Goal: Task Accomplishment & Management: Manage account settings

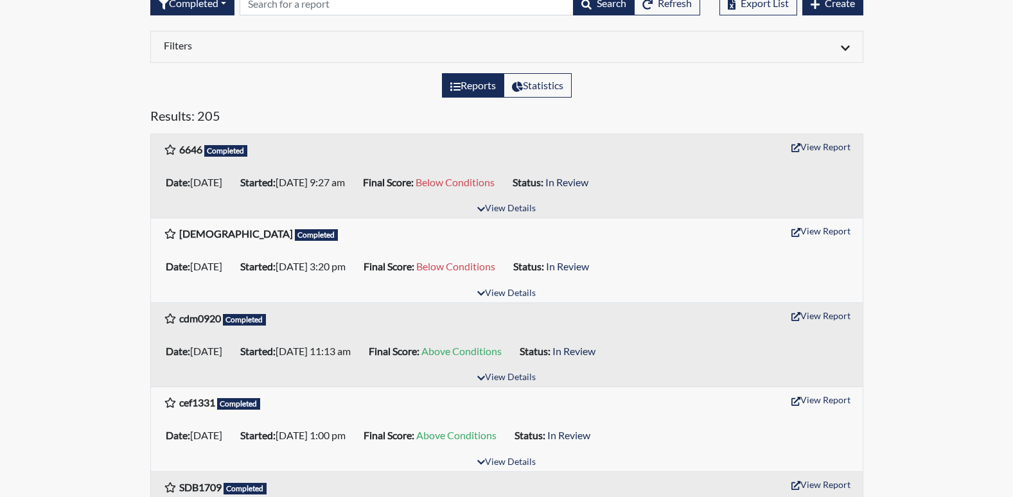
scroll to position [128, 0]
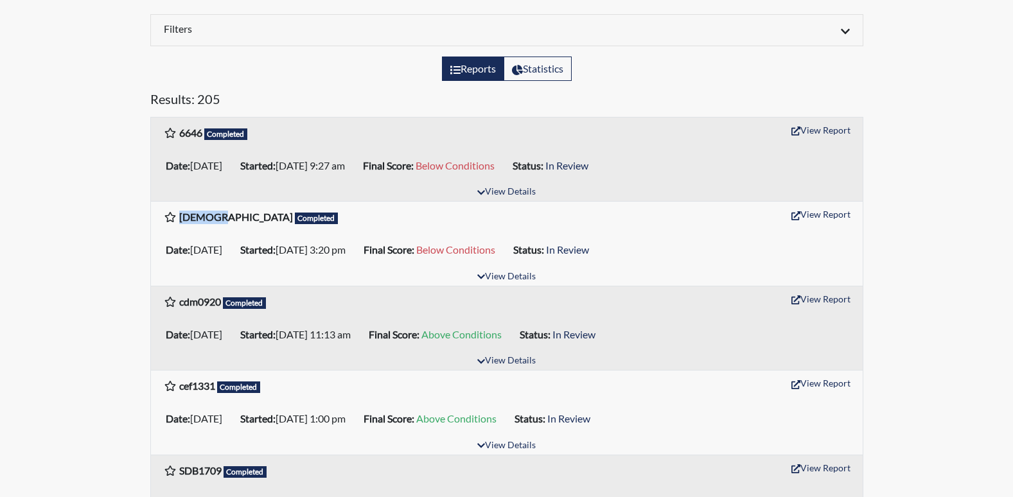
drag, startPoint x: 181, startPoint y: 217, endPoint x: 224, endPoint y: 216, distance: 43.0
click at [224, 216] on h6 "JEW5594 Completed" at bounding box center [258, 217] width 159 height 13
drag, startPoint x: 224, startPoint y: 216, endPoint x: 206, endPoint y: 217, distance: 18.7
copy b "JEW5594"
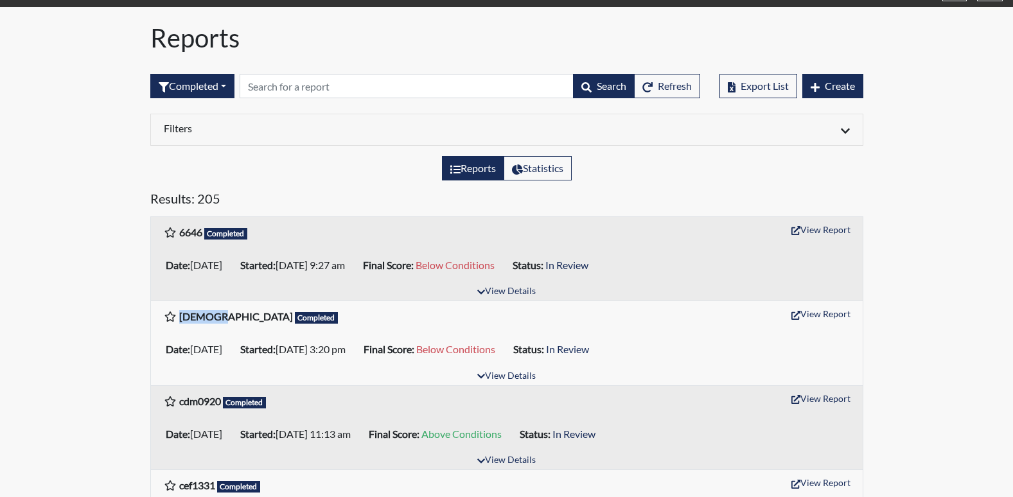
scroll to position [0, 0]
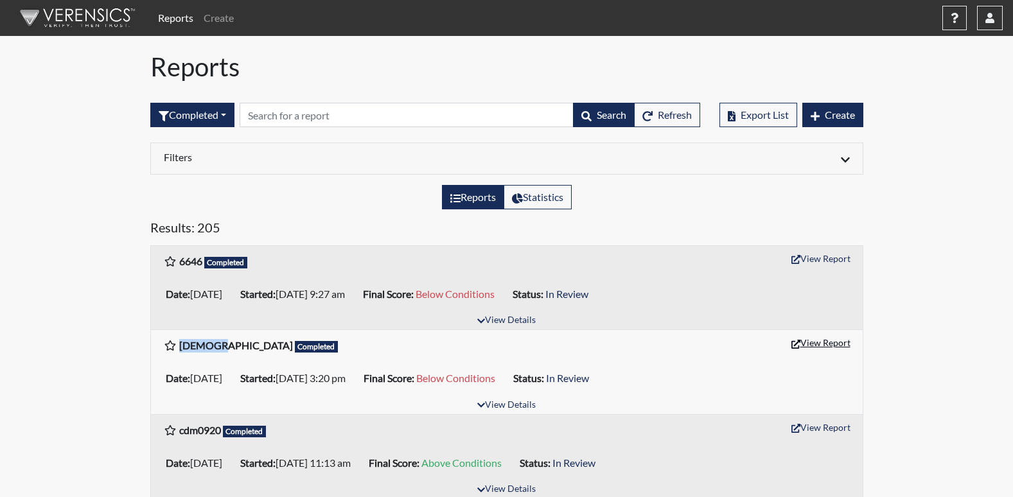
click at [818, 346] on button "View Report" at bounding box center [820, 343] width 71 height 20
click at [818, 259] on button "View Report" at bounding box center [820, 259] width 71 height 20
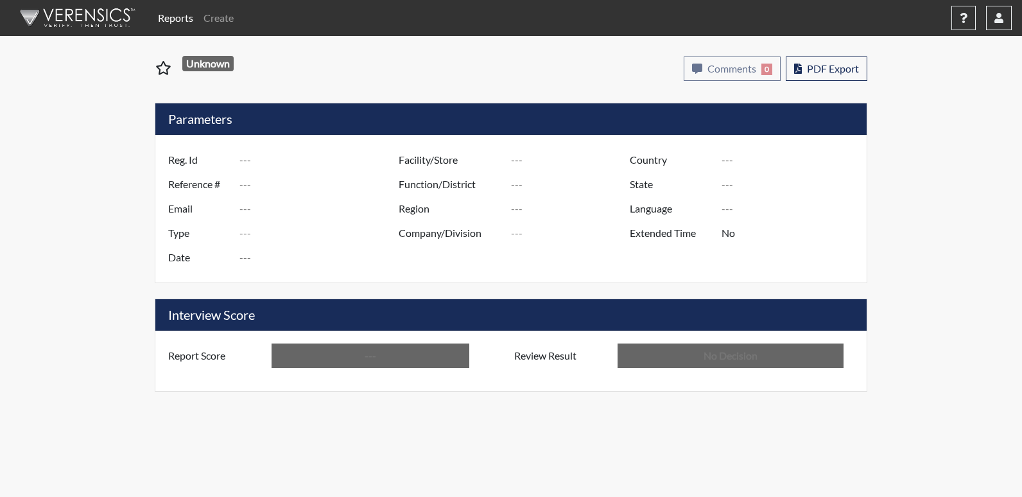
type input "[DEMOGRAPHIC_DATA]"
type input "51215"
type input "---"
type input "Corrections Pre-Employment"
type input "[DATE]"
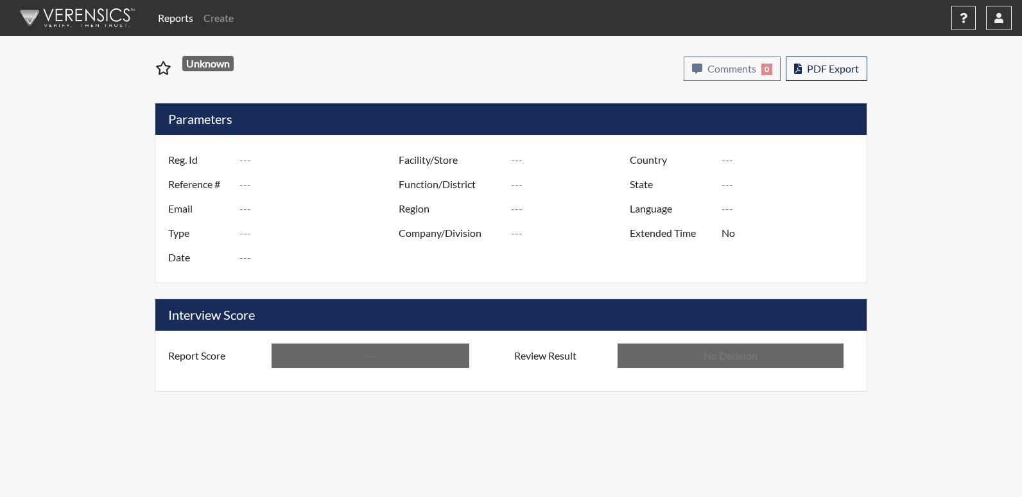
type input "Central SP"
type input "[GEOGRAPHIC_DATA]"
type input "[US_STATE]"
type input "English"
type input "Below Conditions"
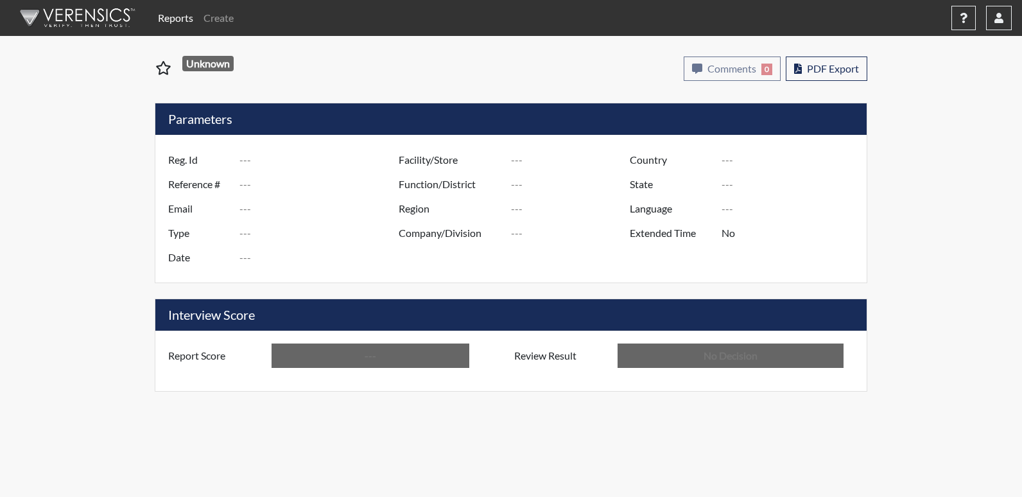
type input "In Review"
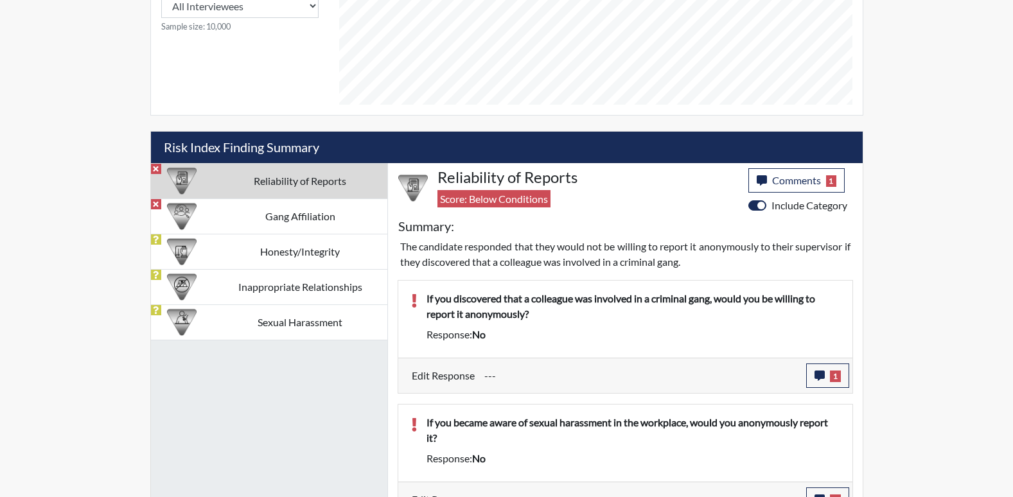
scroll to position [667, 0]
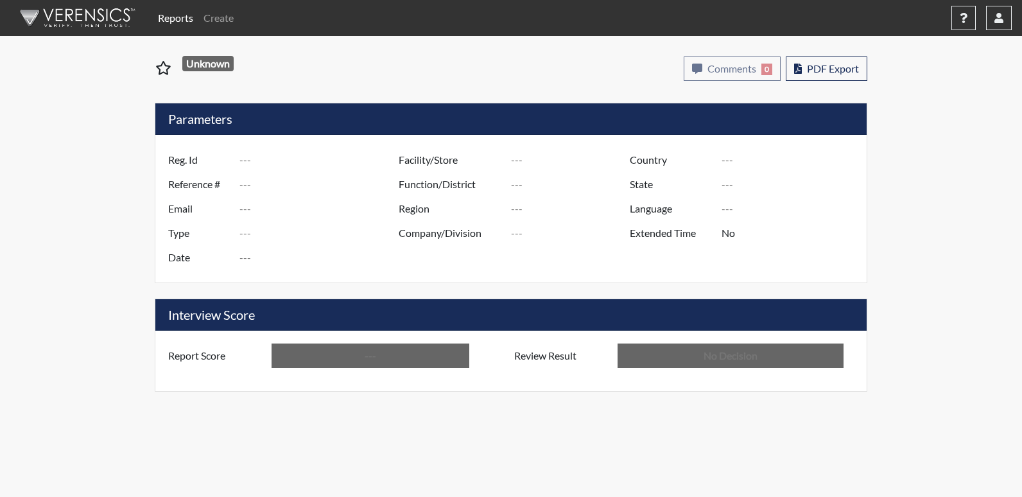
type input "6646"
type input "51238"
type input "---"
type input "Corrections Pre-Employment"
type input "[DATE]"
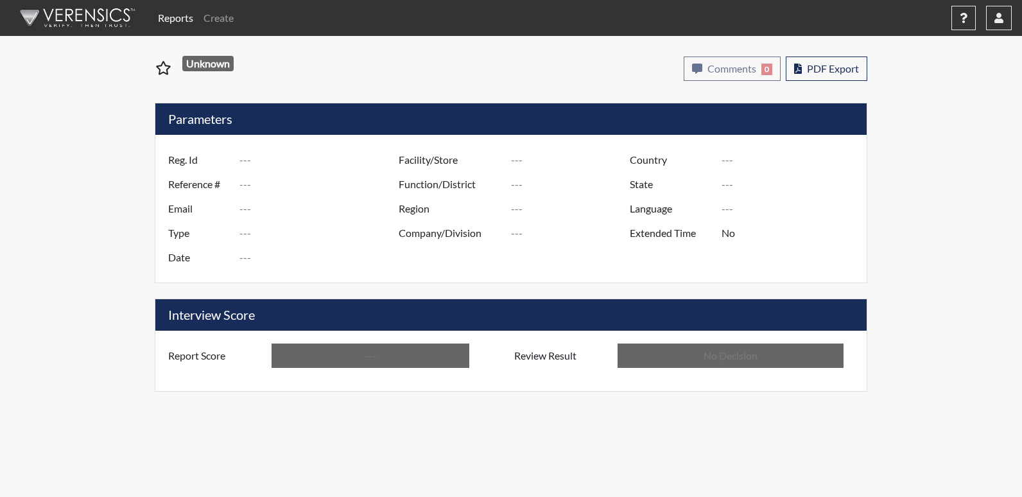
type input "Central SP"
type input "[GEOGRAPHIC_DATA]"
type input "[US_STATE]"
type input "English"
type input "Below Conditions"
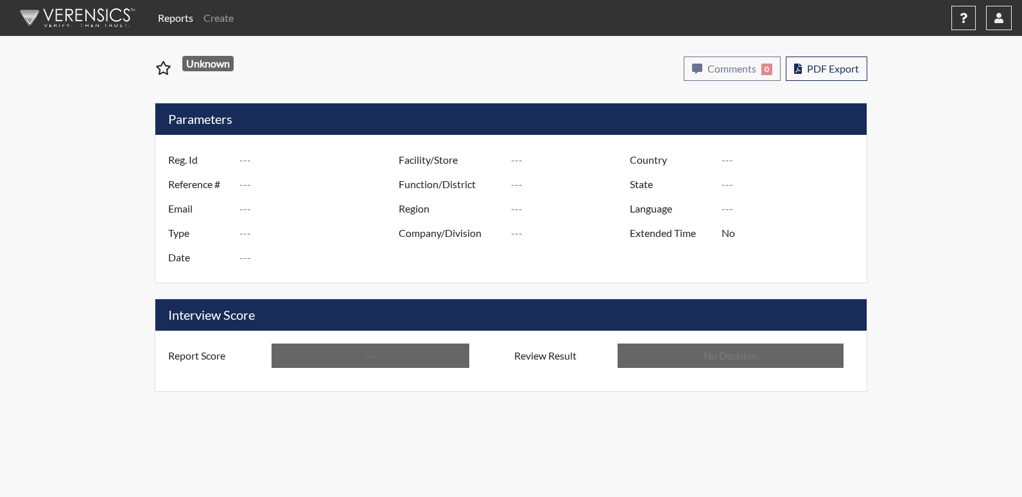
type input "In Review"
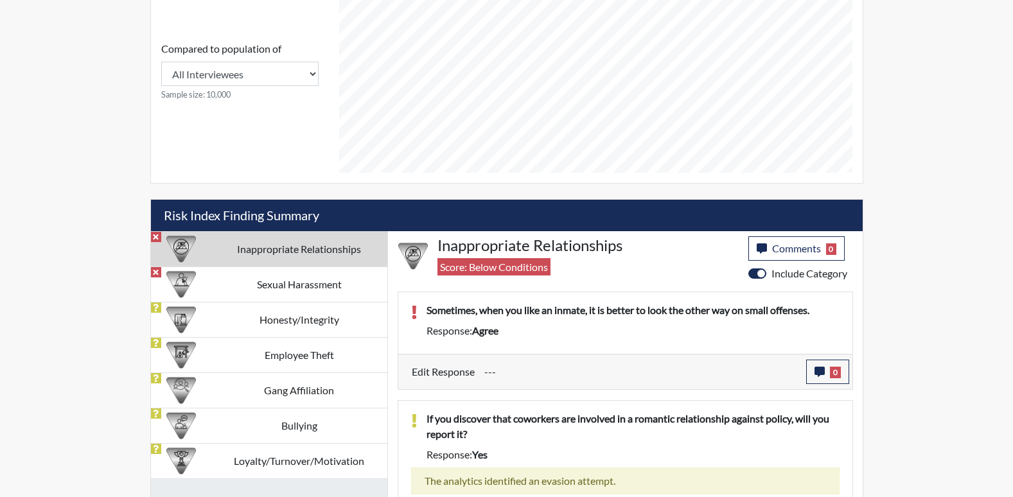
scroll to position [622, 0]
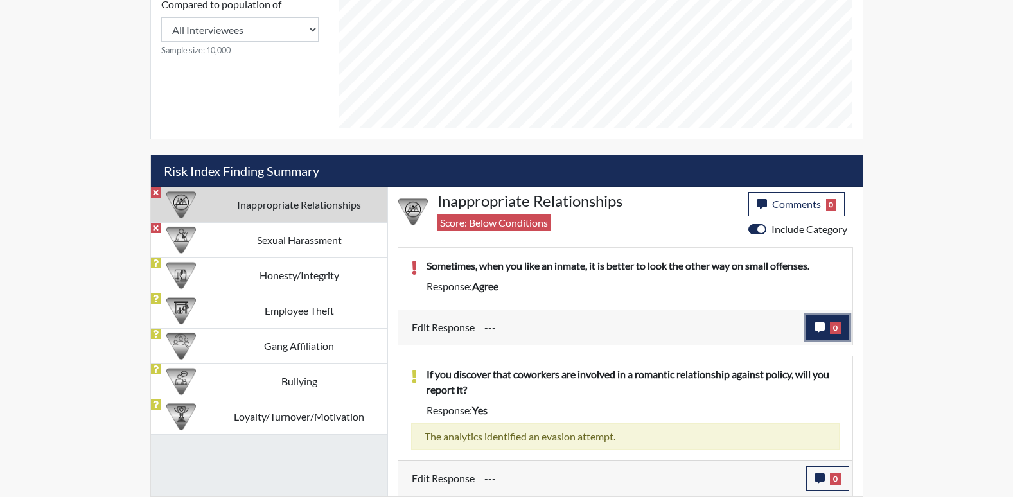
click at [816, 326] on icon "button" at bounding box center [819, 327] width 10 height 10
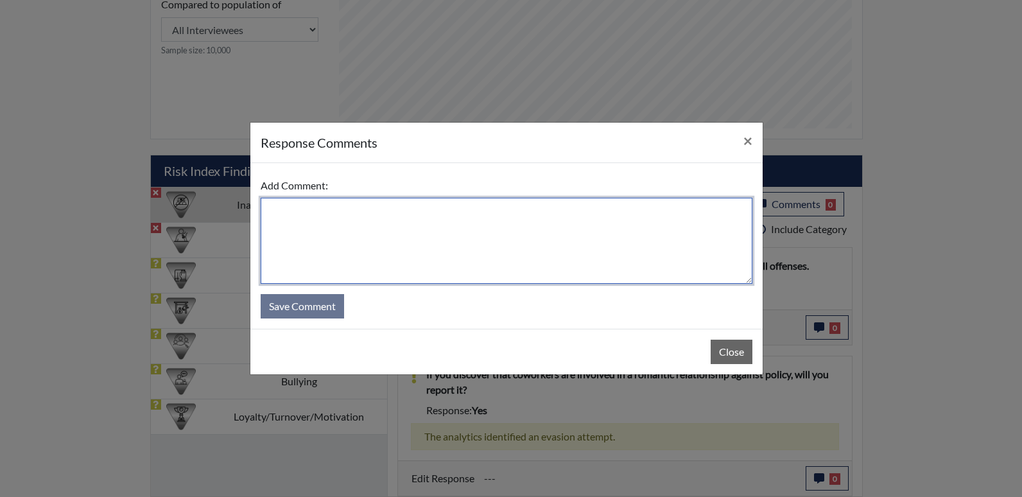
click at [481, 205] on textarea at bounding box center [507, 241] width 492 height 86
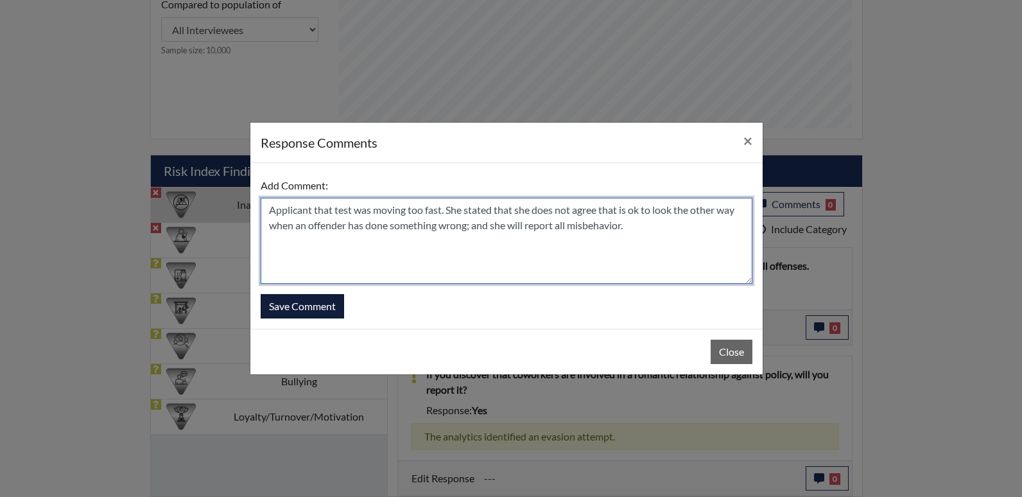
type textarea "Applicant that test was moving too fast. She stated that she does not agree tha…"
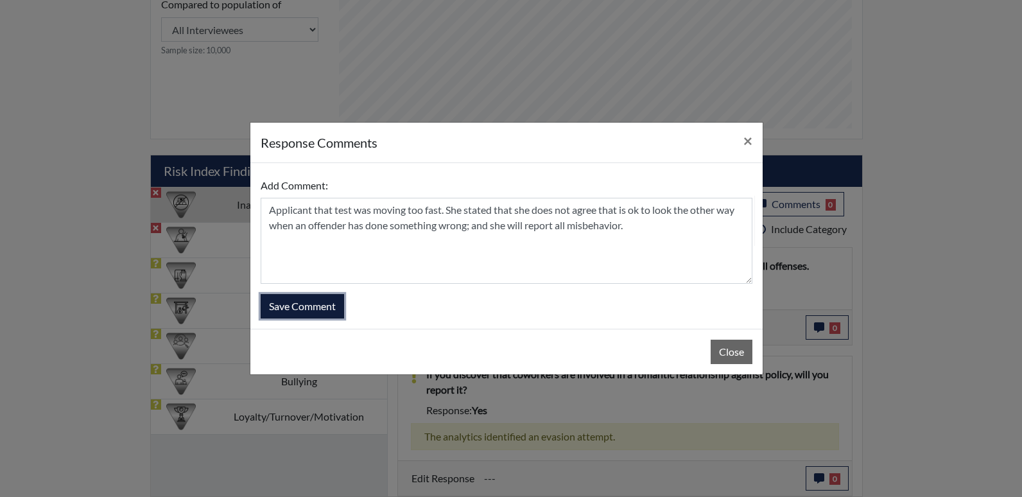
click at [326, 304] on button "Save Comment" at bounding box center [302, 306] width 83 height 24
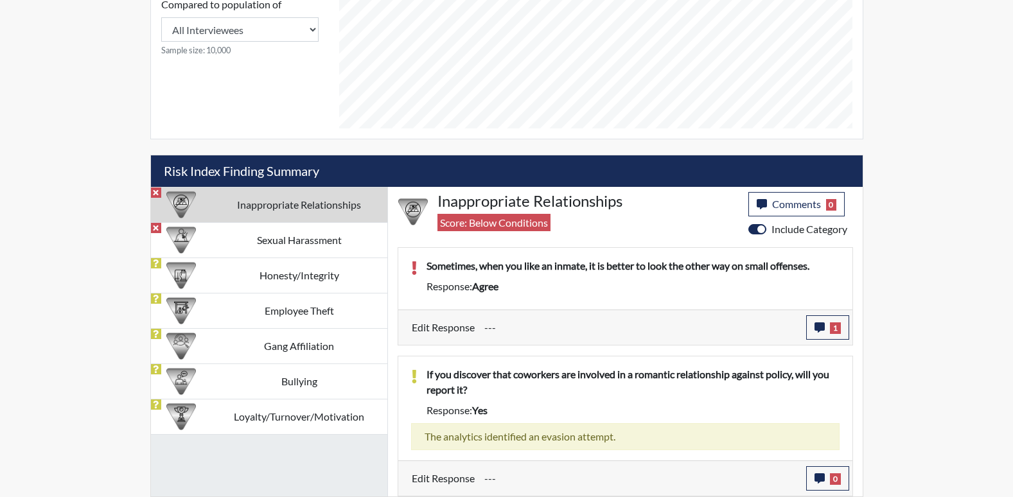
scroll to position [213, 534]
click at [286, 198] on td "Inappropriate Relationships" at bounding box center [299, 204] width 176 height 35
click at [285, 238] on td "Sexual Harassment" at bounding box center [299, 239] width 176 height 35
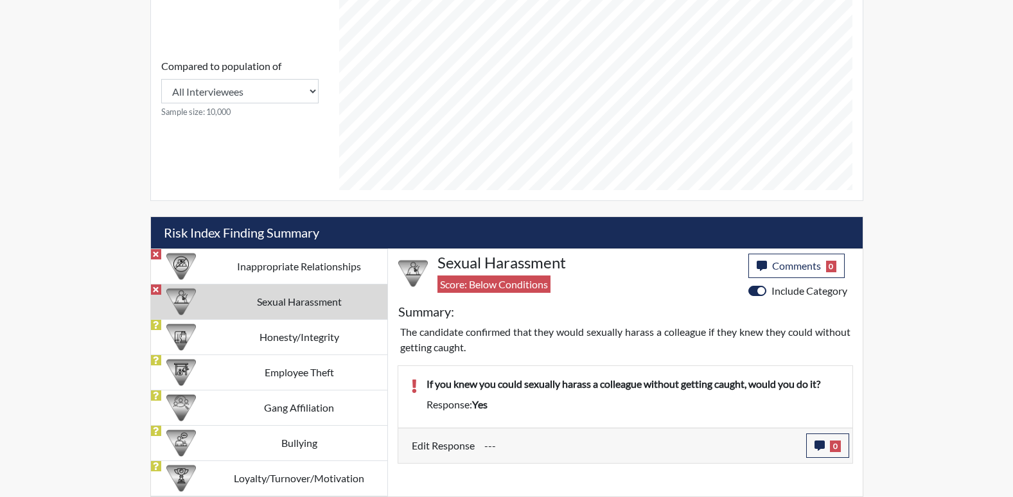
scroll to position [561, 0]
click at [825, 445] on button "0" at bounding box center [827, 446] width 43 height 24
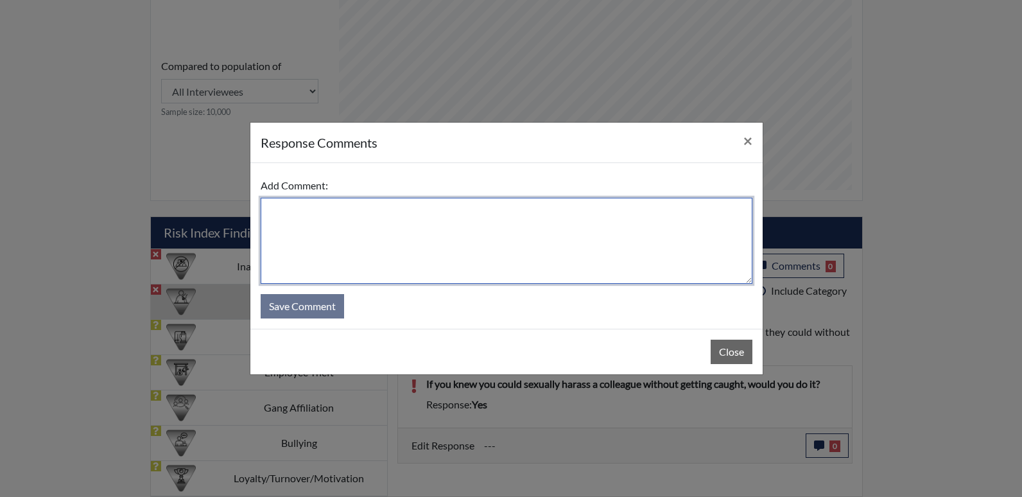
click at [348, 223] on textarea at bounding box center [507, 241] width 492 height 86
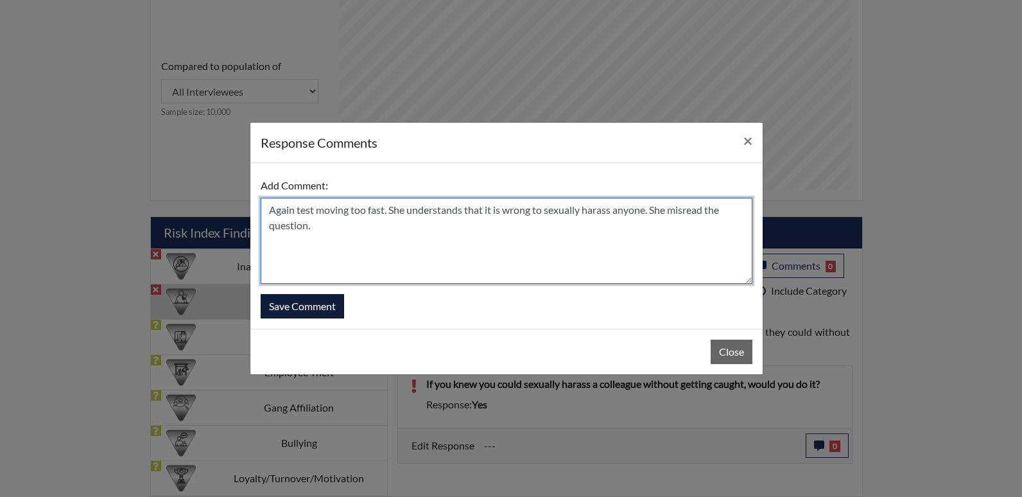
type textarea "Again test moving too fast. She understands that it is wrong to sexually harass…"
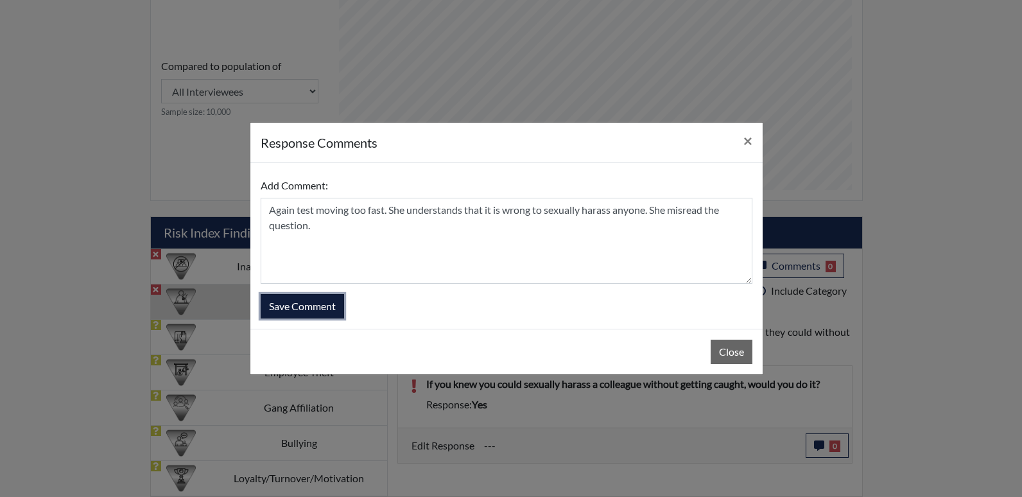
click at [316, 306] on button "Save Comment" at bounding box center [302, 306] width 83 height 24
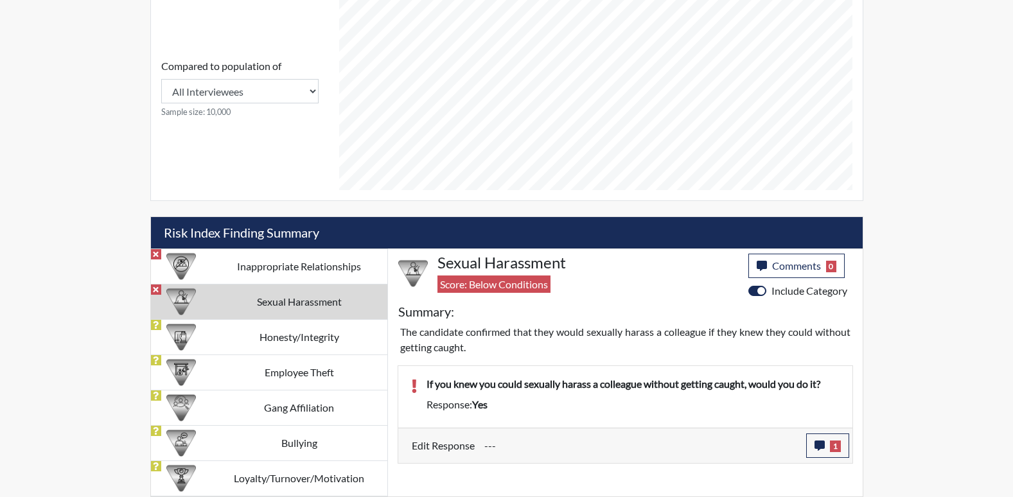
scroll to position [213, 534]
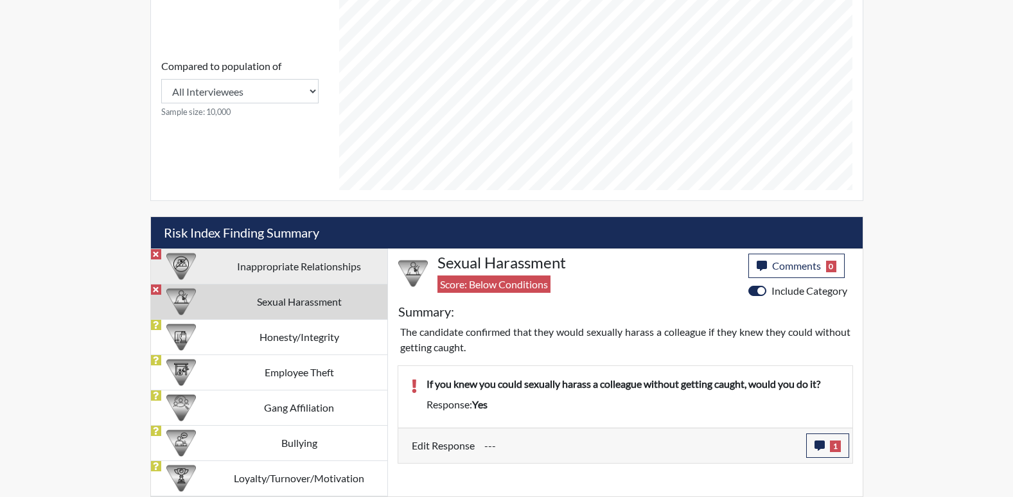
click at [318, 263] on td "Inappropriate Relationships" at bounding box center [299, 266] width 176 height 35
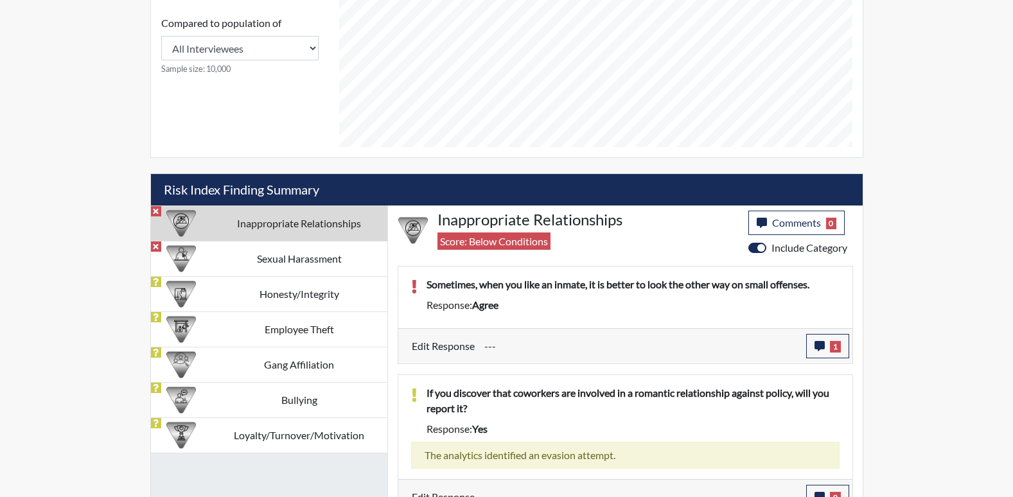
scroll to position [622, 0]
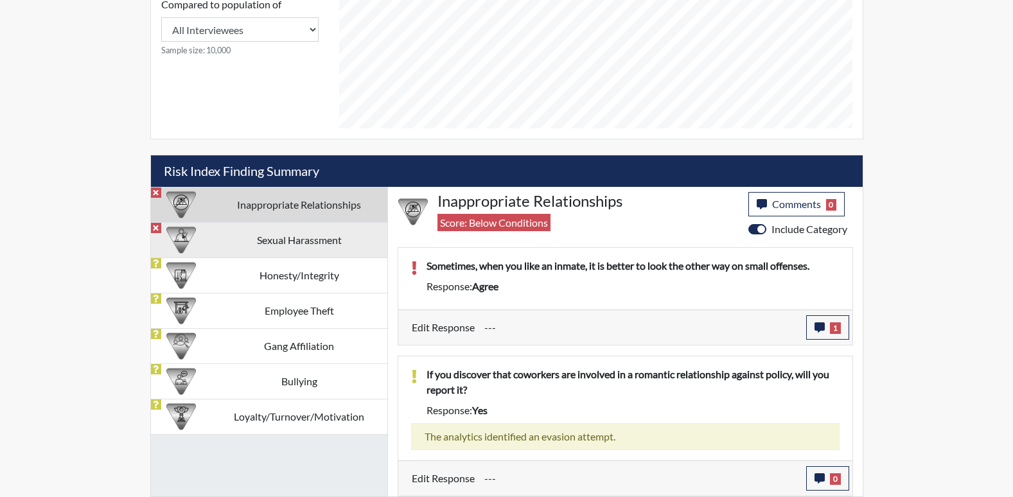
click at [322, 242] on td "Sexual Harassment" at bounding box center [299, 239] width 176 height 35
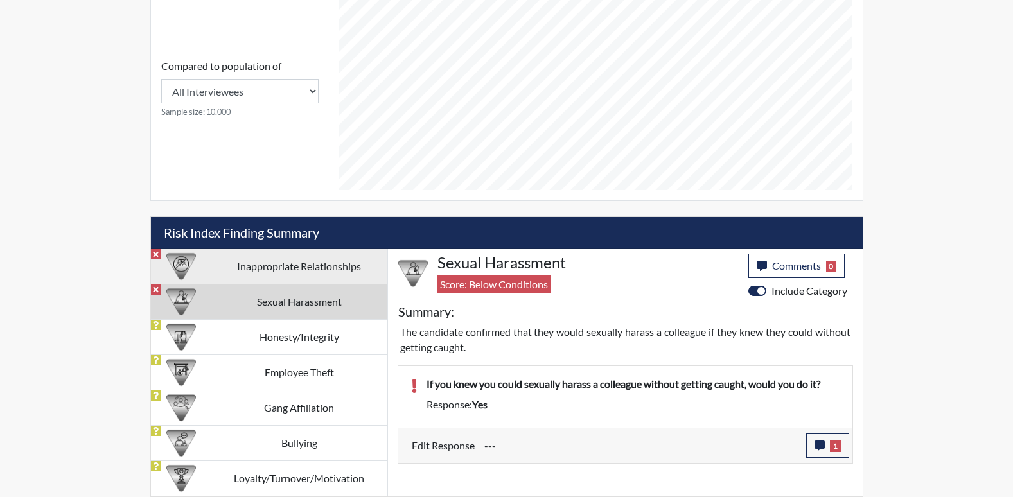
scroll to position [561, 0]
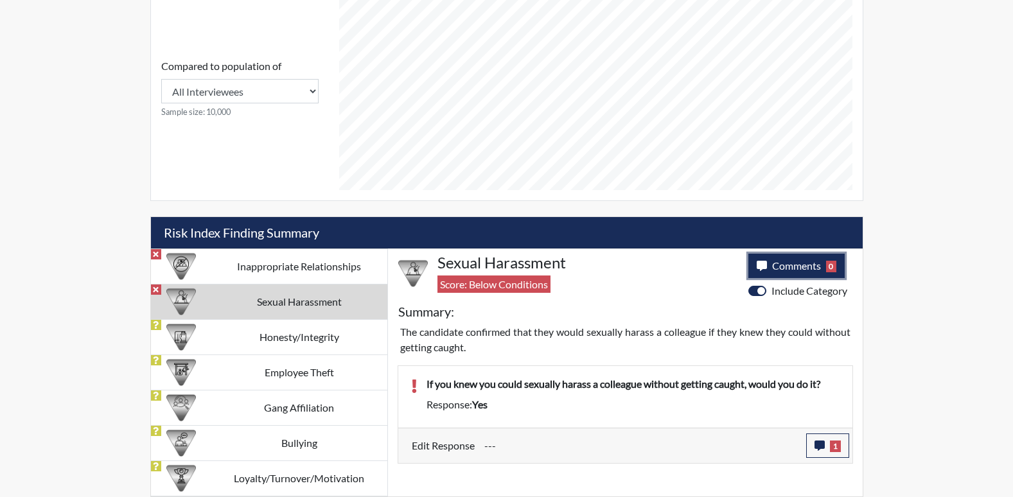
click at [807, 262] on span "Comments" at bounding box center [796, 265] width 49 height 12
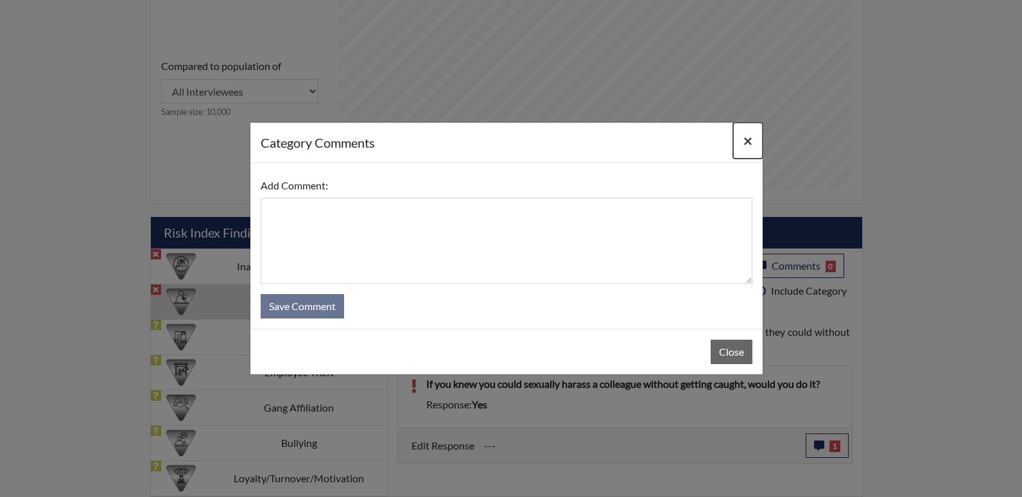
click at [749, 141] on span "×" at bounding box center [748, 140] width 9 height 19
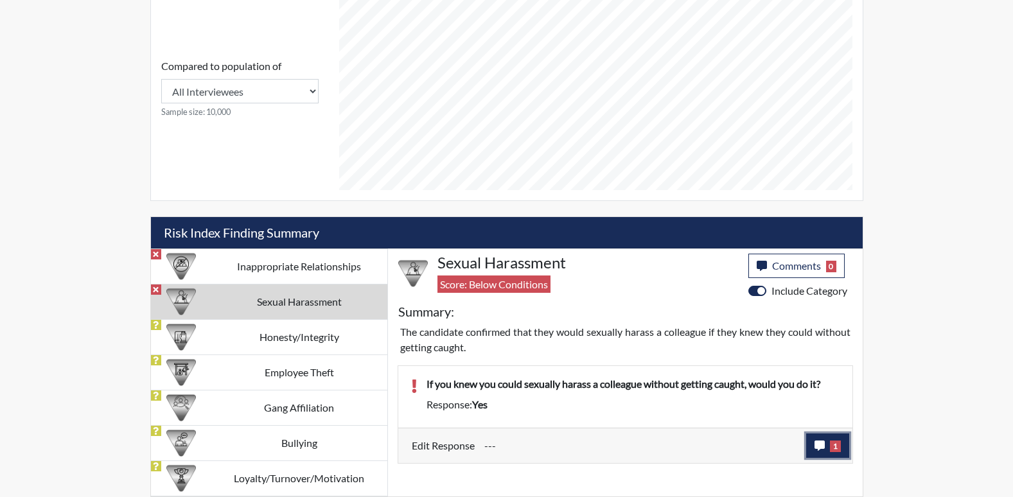
click at [819, 446] on icon "button" at bounding box center [819, 446] width 10 height 10
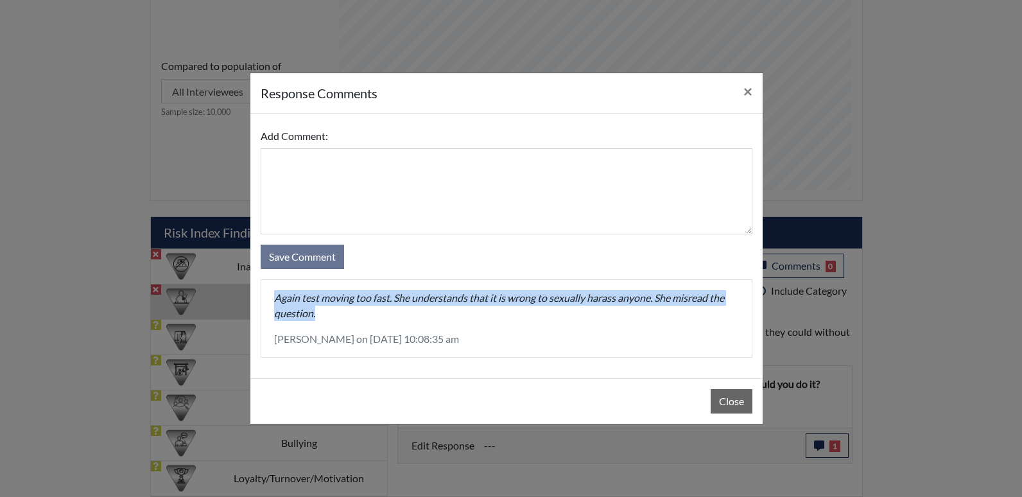
drag, startPoint x: 275, startPoint y: 297, endPoint x: 356, endPoint y: 313, distance: 82.6
click at [356, 313] on p "Again test moving too fast. She understands that it is wrong to sexually harass…" at bounding box center [506, 305] width 465 height 31
drag, startPoint x: 356, startPoint y: 313, endPoint x: 339, endPoint y: 297, distance: 23.2
copy p "Again test moving too fast. She understands that it is wrong to sexually harass…"
click at [733, 399] on button "Close" at bounding box center [732, 401] width 42 height 24
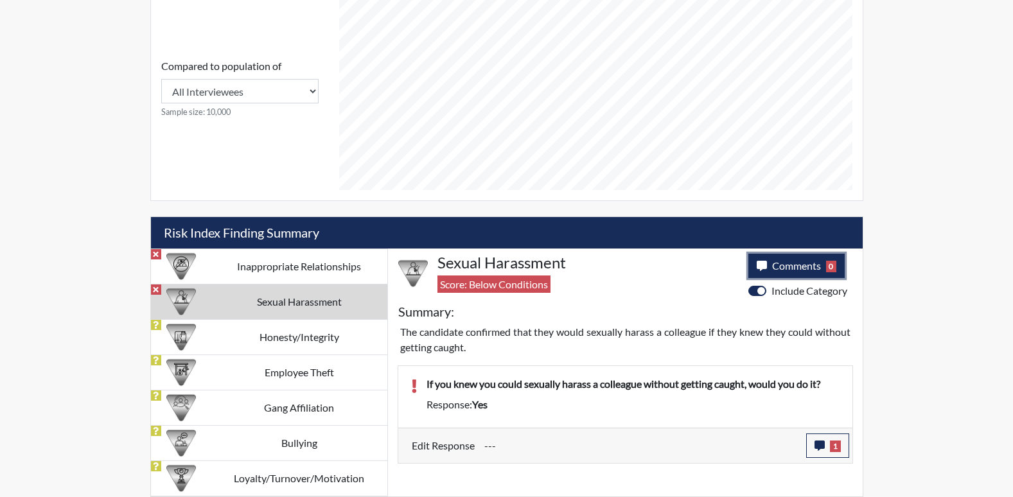
click at [782, 272] on button "Comments 0" at bounding box center [796, 266] width 97 height 24
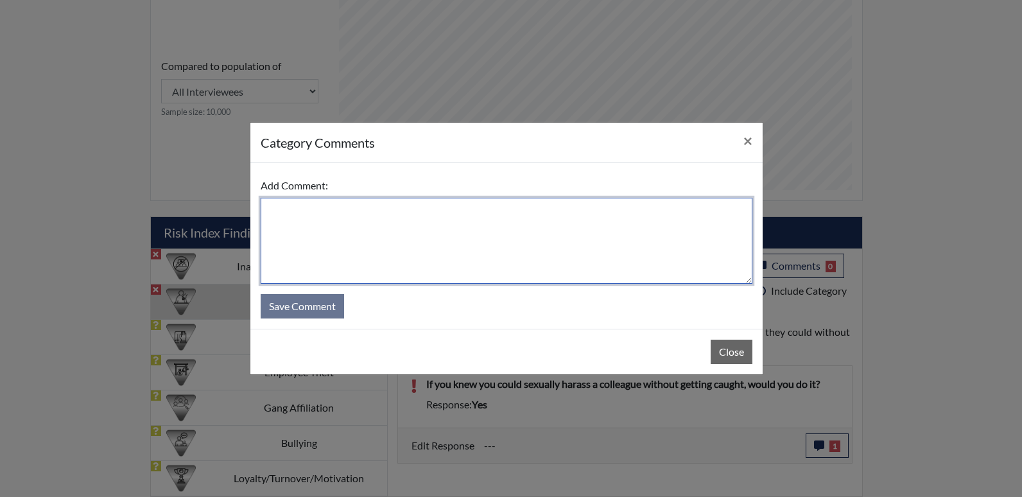
click at [360, 220] on textarea at bounding box center [507, 241] width 492 height 86
paste textarea "Again test moving too fast. She understands that it is wrong to sexually harass…"
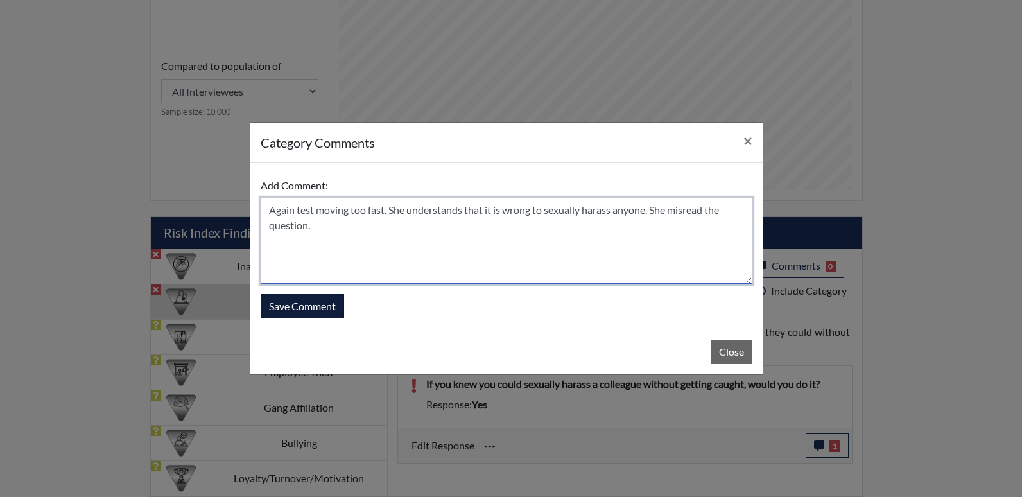
type textarea "Again test moving too fast. She understands that it is wrong to sexually harass…"
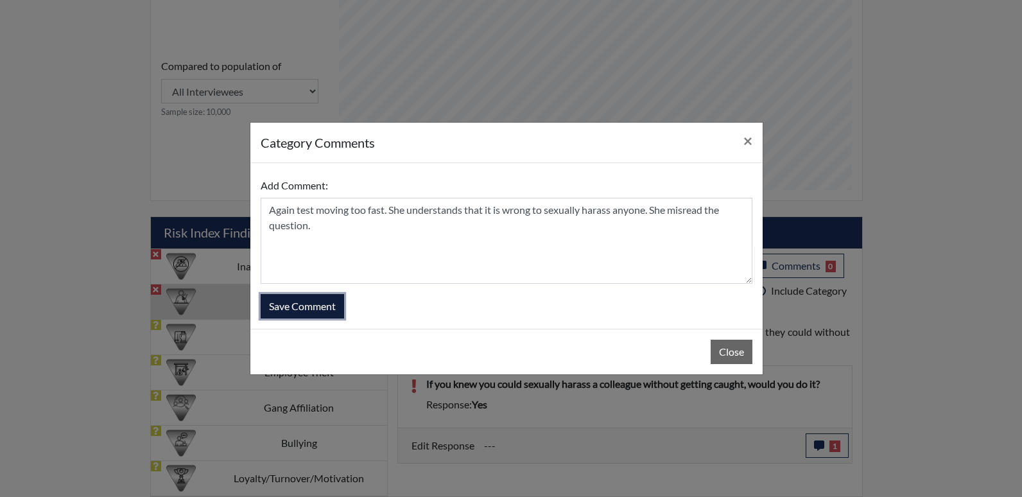
click at [283, 302] on button "Save Comment" at bounding box center [302, 306] width 83 height 24
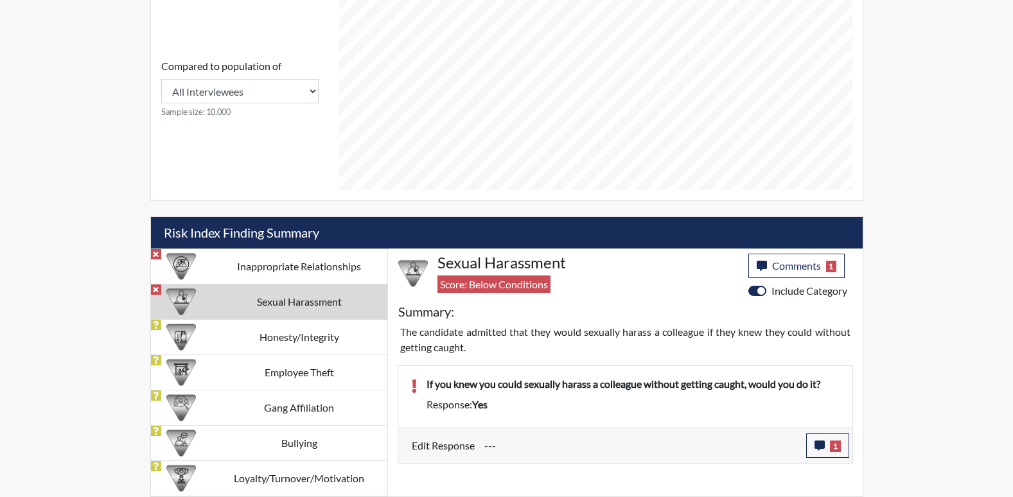
scroll to position [213, 534]
click at [288, 303] on td "Sexual Harassment" at bounding box center [299, 301] width 176 height 35
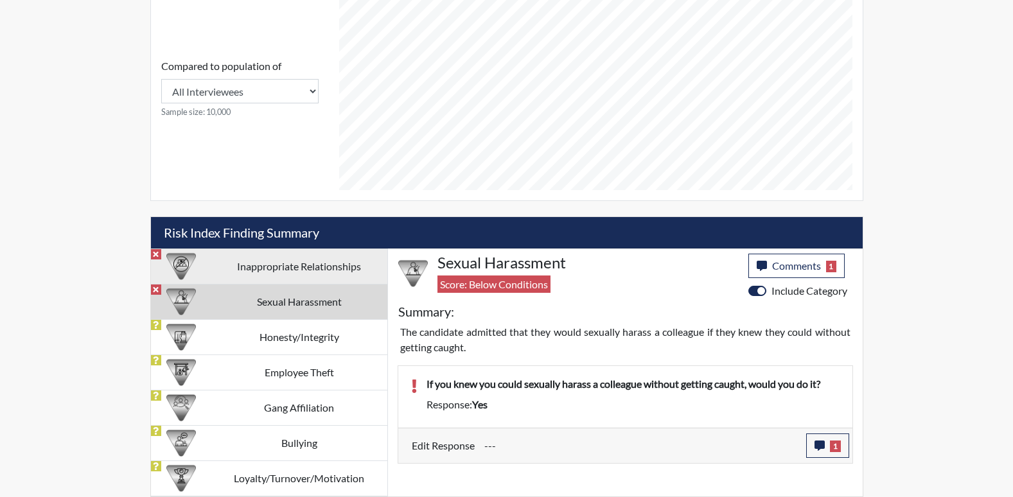
click at [288, 268] on td "Inappropriate Relationships" at bounding box center [299, 266] width 176 height 35
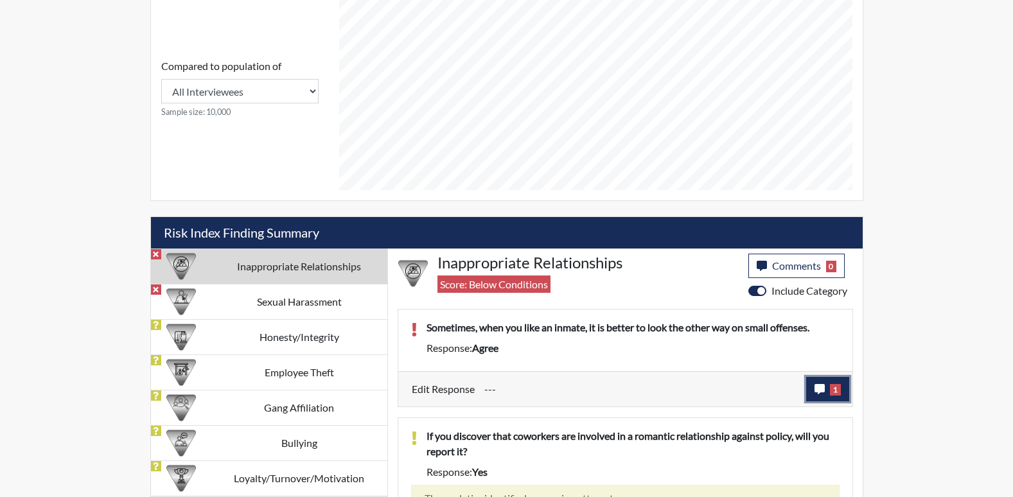
click at [818, 389] on icon "button" at bounding box center [819, 389] width 10 height 10
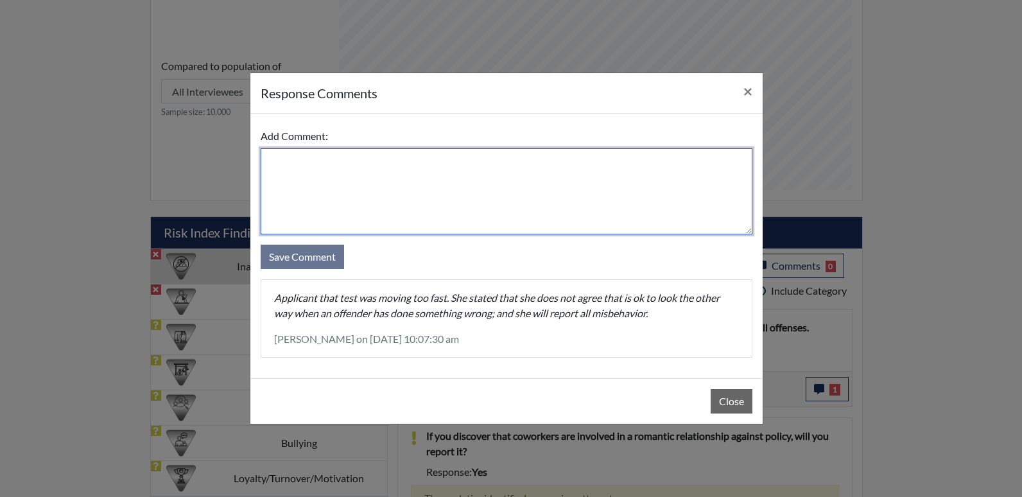
click at [364, 175] on textarea at bounding box center [507, 191] width 492 height 86
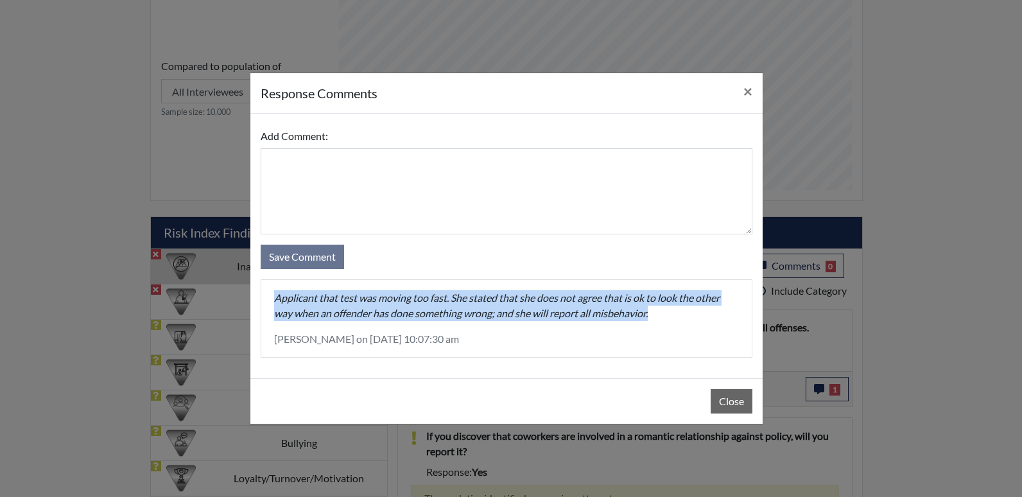
drag, startPoint x: 274, startPoint y: 296, endPoint x: 678, endPoint y: 313, distance: 404.3
click at [678, 313] on p "Applicant that test was moving too fast. She stated that she does not agree tha…" at bounding box center [506, 305] width 465 height 31
drag, startPoint x: 678, startPoint y: 313, endPoint x: 591, endPoint y: 306, distance: 87.7
copy p "Applicant that test was moving too fast. She stated that she does not agree tha…"
click at [728, 407] on button "Close" at bounding box center [732, 401] width 42 height 24
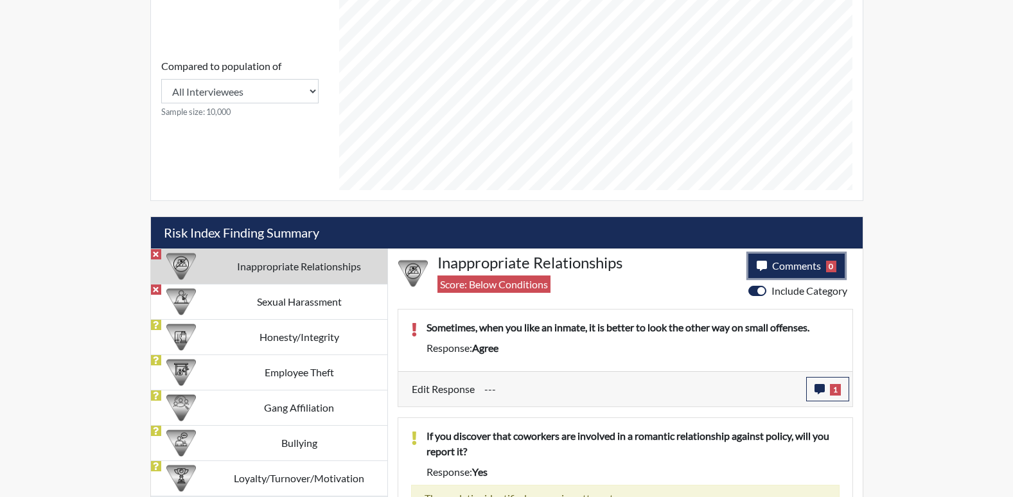
click at [772, 270] on span "Comments" at bounding box center [796, 265] width 49 height 12
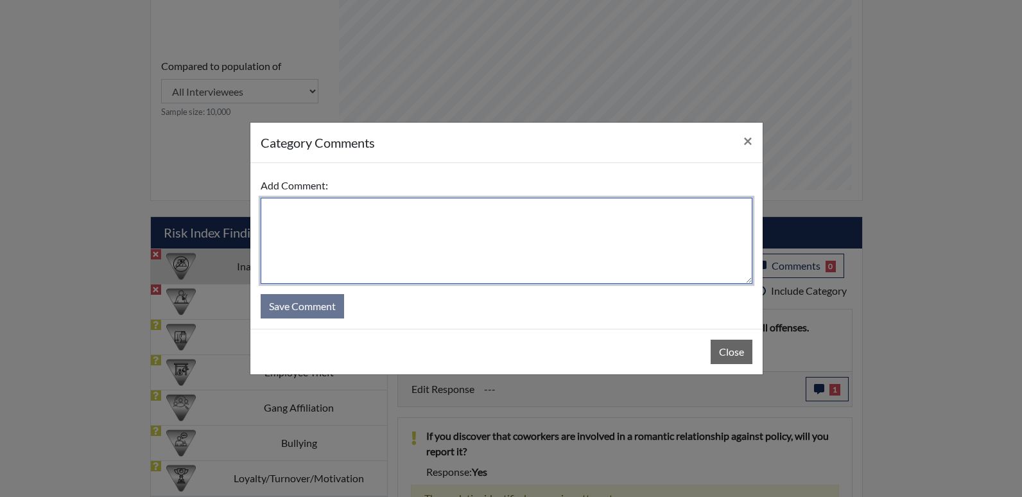
paste textarea "Applicant that test was moving too fast. She stated that she does not agree tha…"
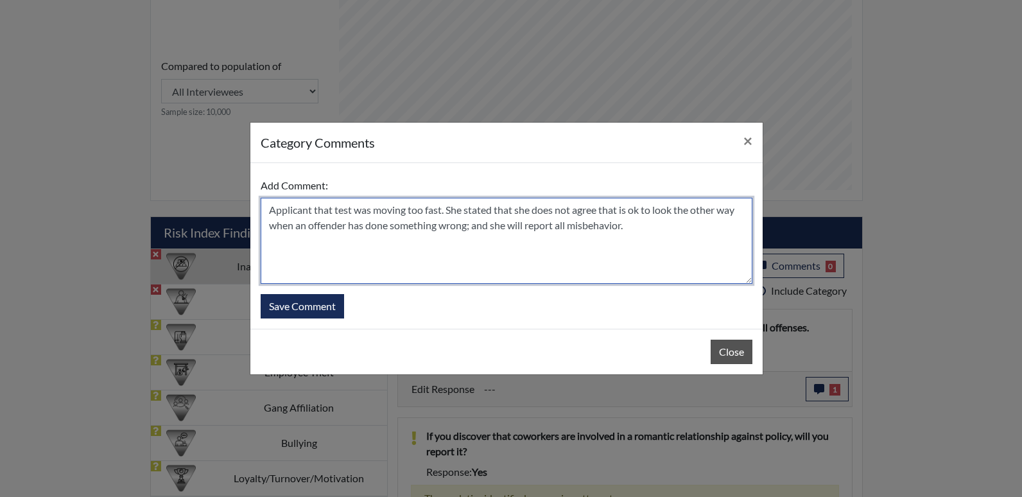
type textarea "Applicant that test was moving too fast. She stated that she does not agree tha…"
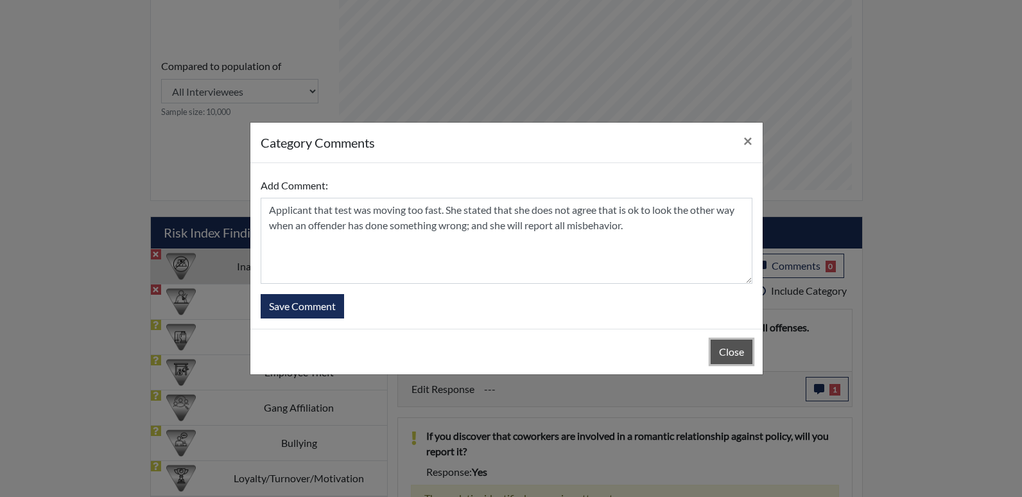
click at [740, 349] on button "Close" at bounding box center [732, 352] width 42 height 24
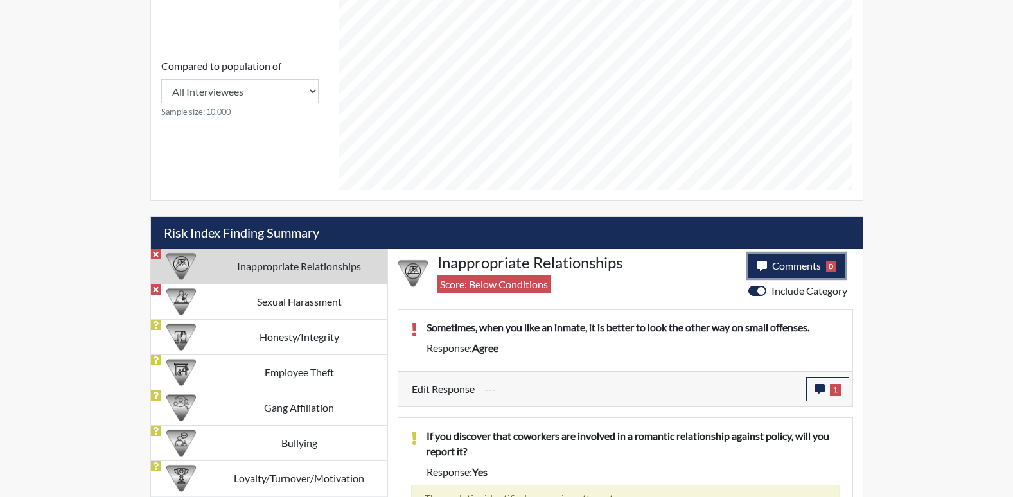
click at [764, 265] on icon "button" at bounding box center [762, 266] width 10 height 10
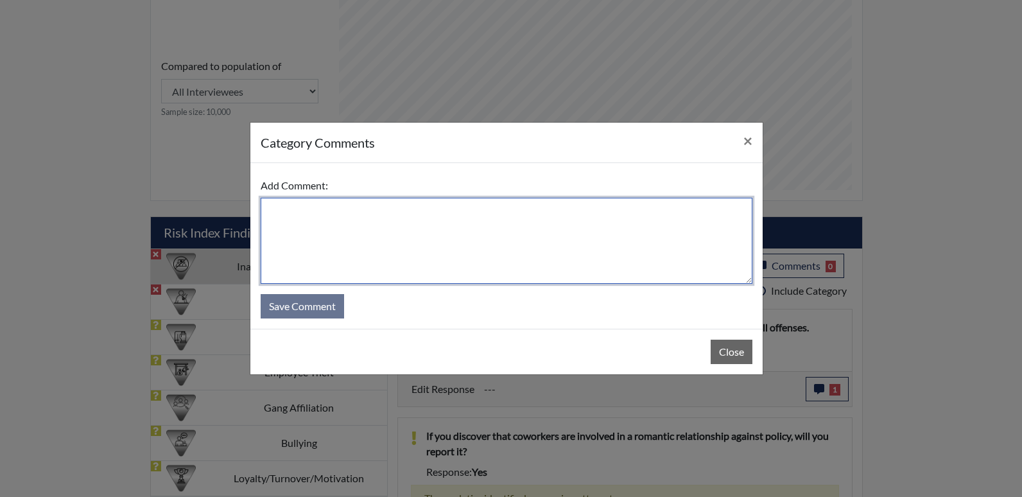
paste textarea "Applicant that test was moving too fast. She stated that she does not agree tha…"
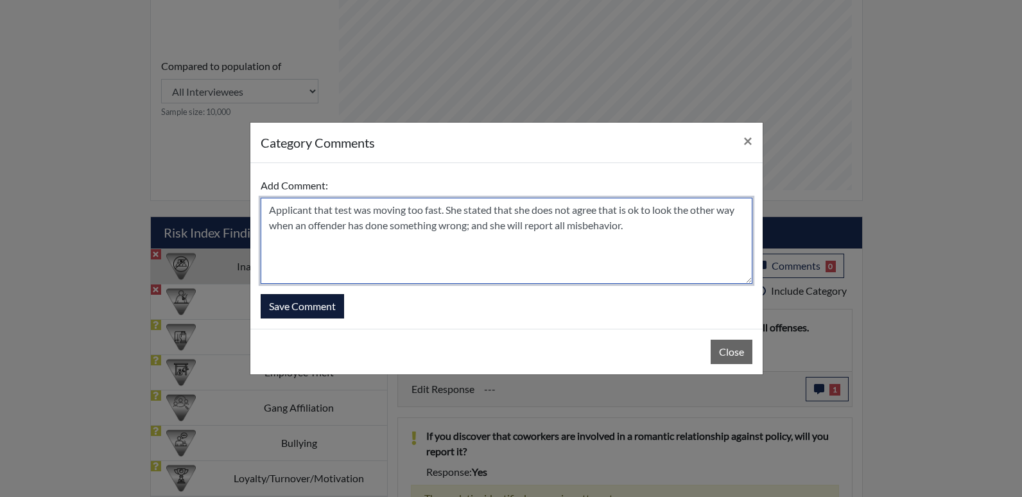
type textarea "Applicant that test was moving too fast. She stated that she does not agree tha…"
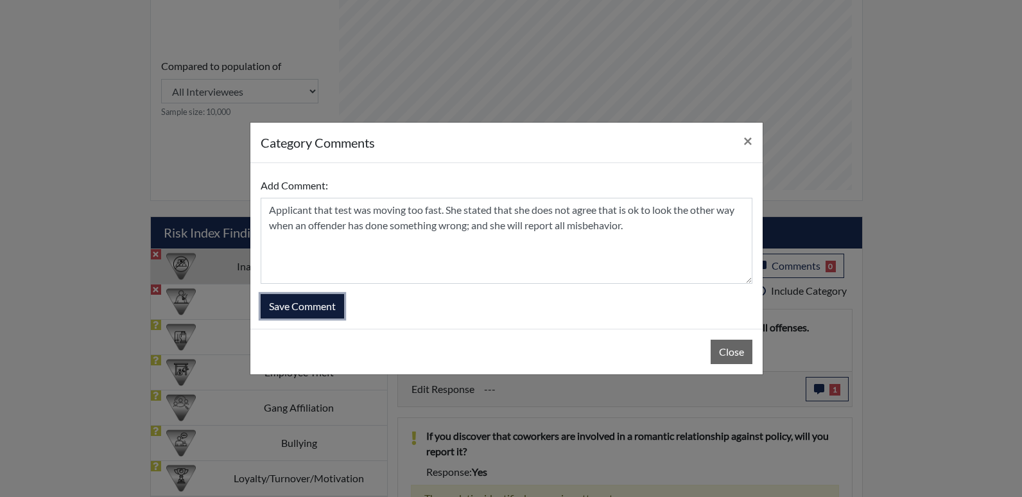
click at [302, 304] on button "Save Comment" at bounding box center [302, 306] width 83 height 24
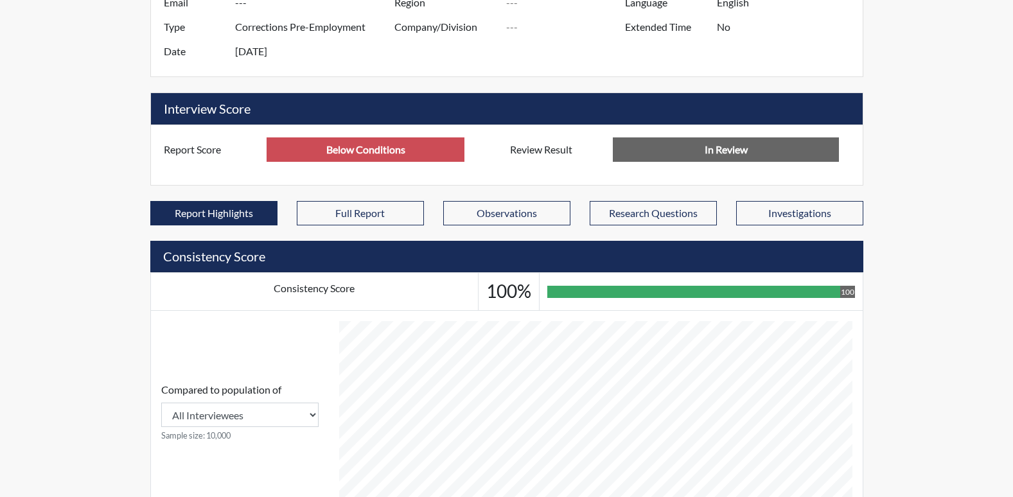
scroll to position [0, 0]
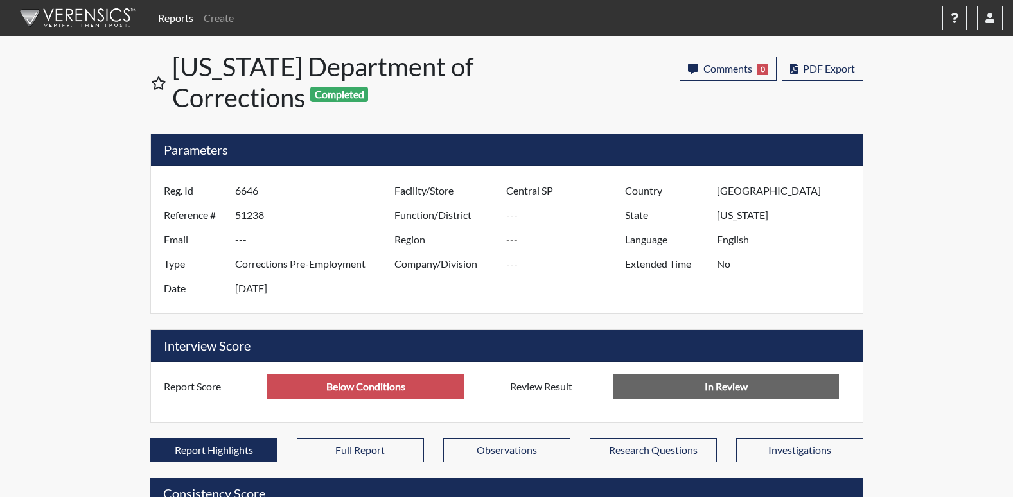
drag, startPoint x: 237, startPoint y: 189, endPoint x: 292, endPoint y: 193, distance: 55.4
click at [292, 193] on input "6646" at bounding box center [316, 191] width 162 height 24
drag, startPoint x: 292, startPoint y: 193, endPoint x: 250, endPoint y: 192, distance: 42.4
